Goal: Check status: Check status

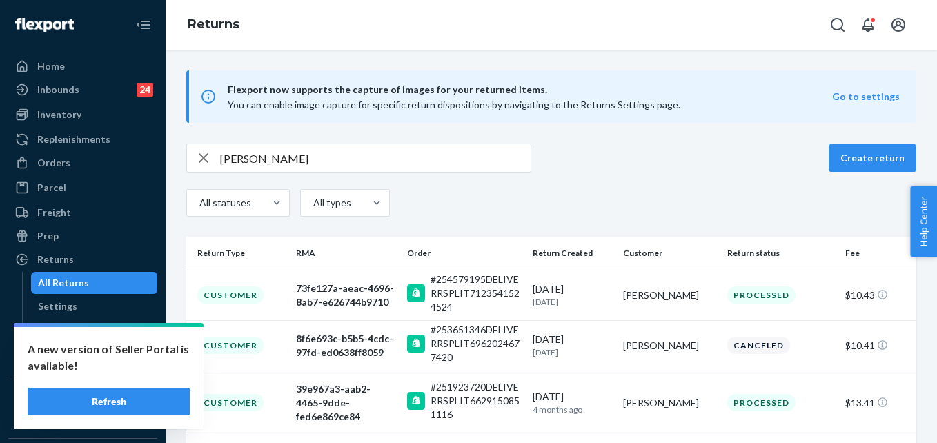
scroll to position [29, 0]
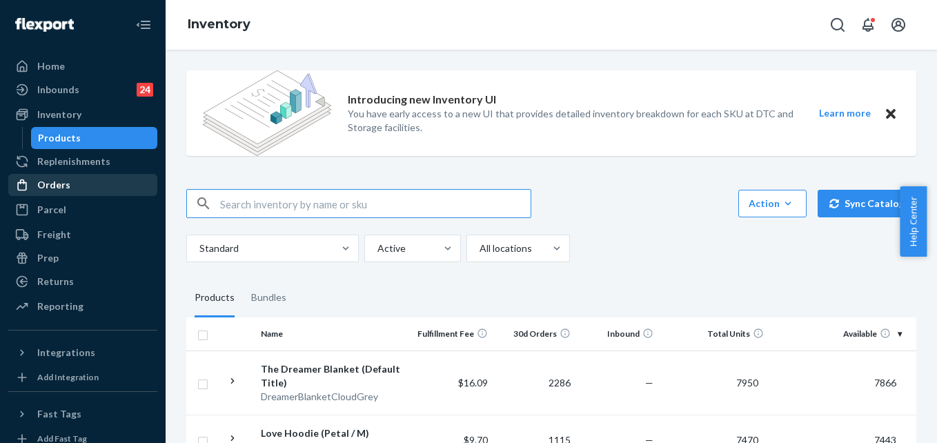
click at [60, 184] on div "Orders" at bounding box center [53, 185] width 33 height 14
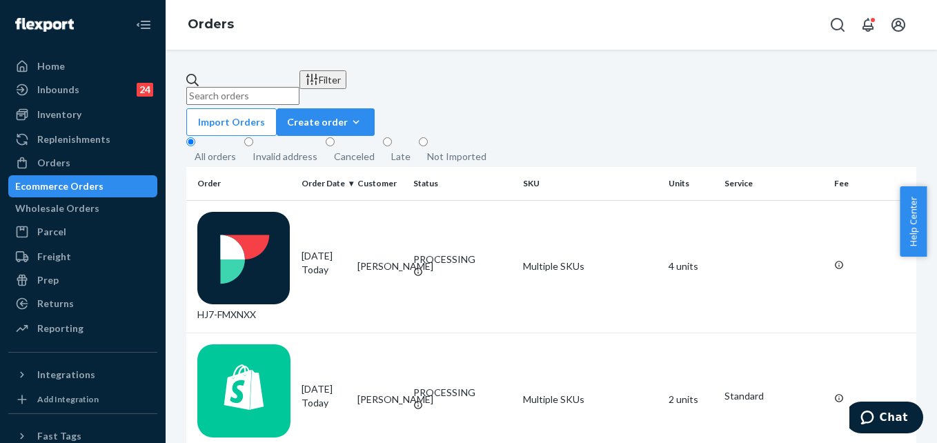
click at [251, 87] on input "text" at bounding box center [242, 96] width 113 height 18
paste input "254298078"
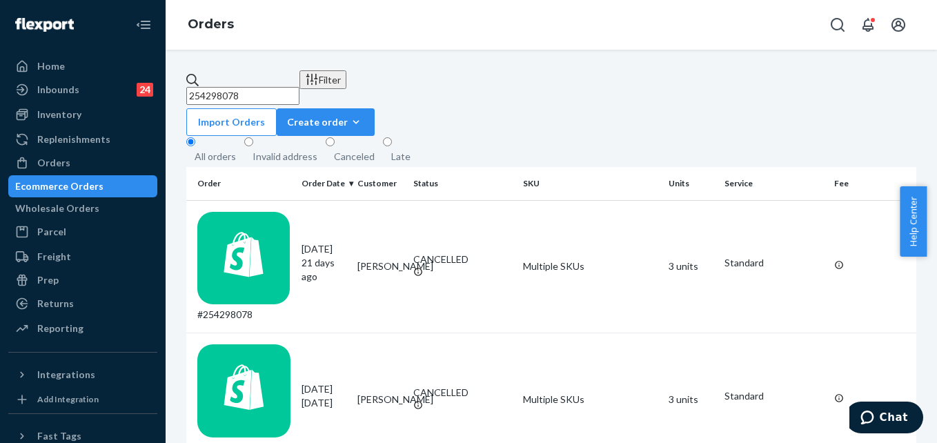
type input "254298078"
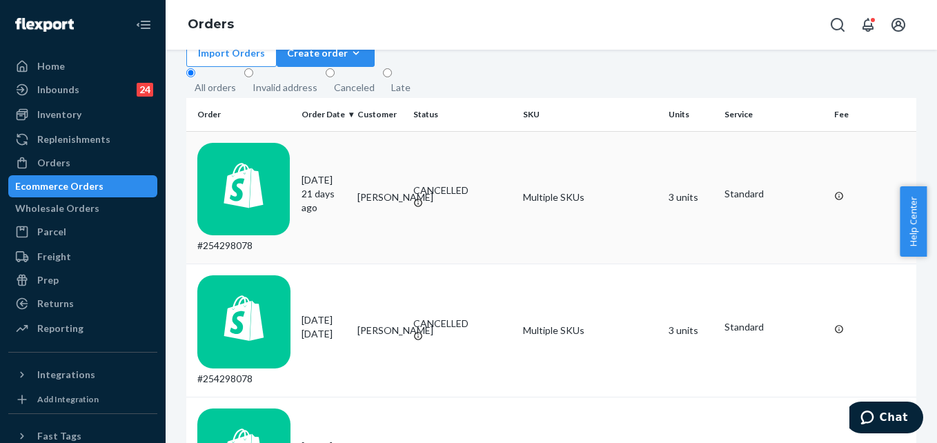
click at [606, 146] on td "Multiple SKUs" at bounding box center [591, 197] width 146 height 133
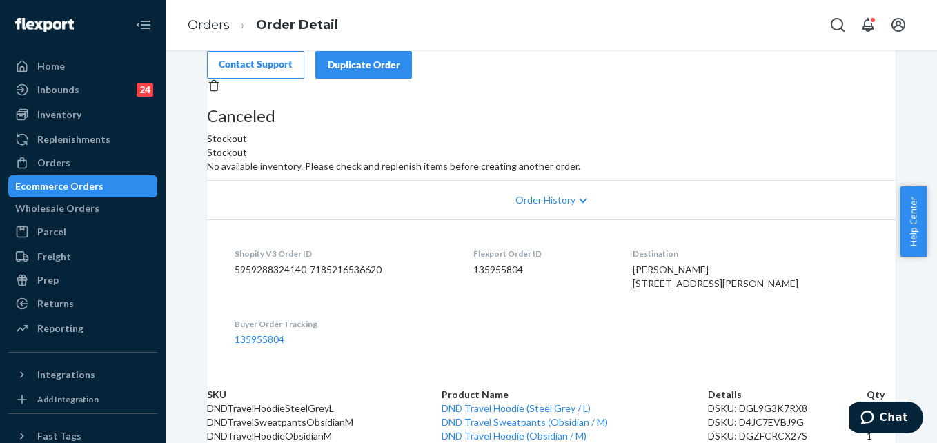
scroll to position [260, 0]
